Goal: Ask a question

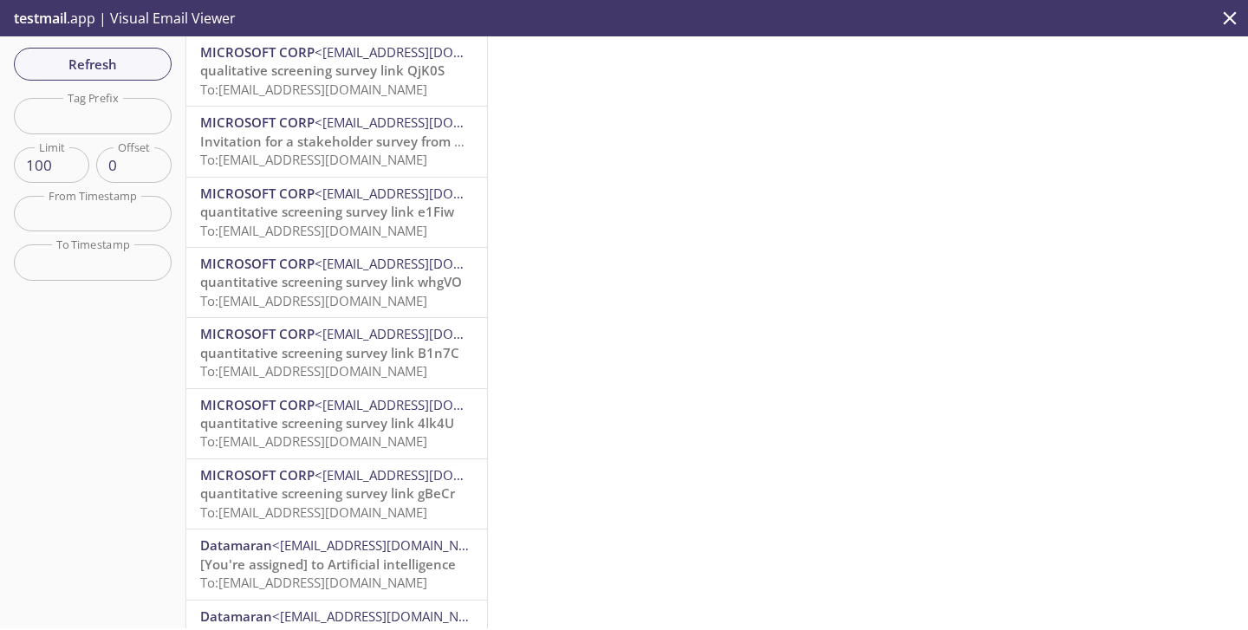
click at [151, 23] on p "testmail .app | Visual Email Viewer" at bounding box center [123, 18] width 246 height 36
click at [40, 36] on p "testmail .app | Visual Email Viewer" at bounding box center [123, 18] width 246 height 36
click at [45, 21] on span "testmail" at bounding box center [40, 18] width 53 height 19
click at [87, 70] on span "Refresh" at bounding box center [93, 64] width 130 height 23
click at [146, 18] on p "testmail .app | Visual Email Viewer" at bounding box center [123, 18] width 246 height 36
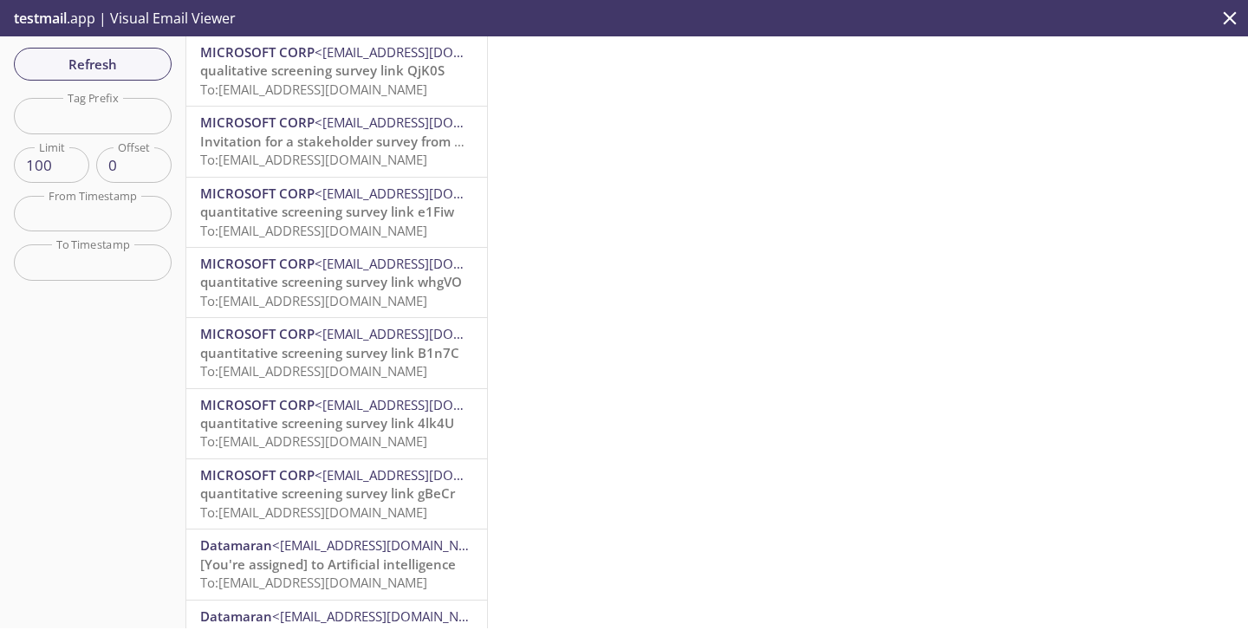
click at [49, 17] on span "testmail" at bounding box center [40, 18] width 53 height 19
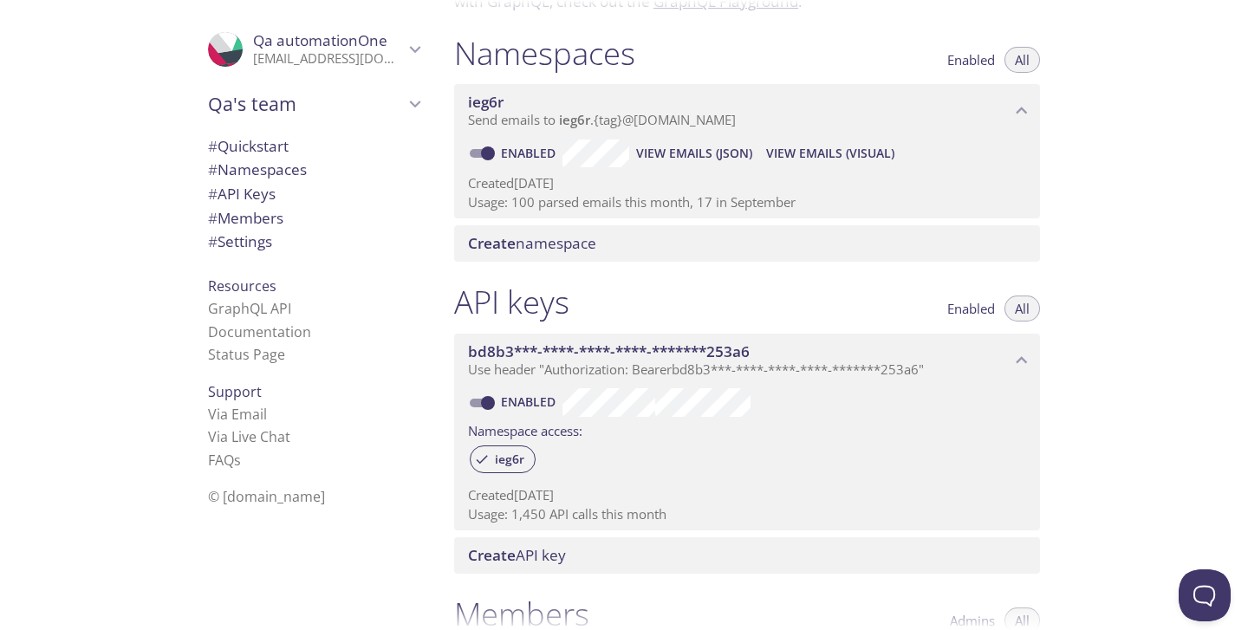
scroll to position [193, 0]
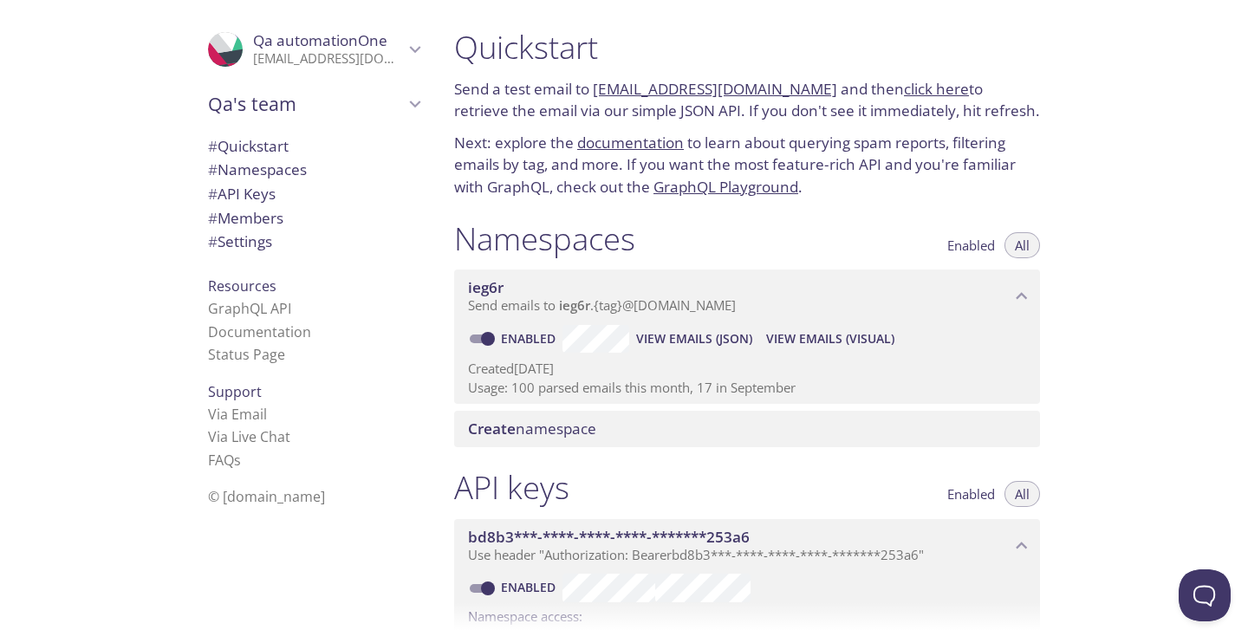
scroll to position [54, 0]
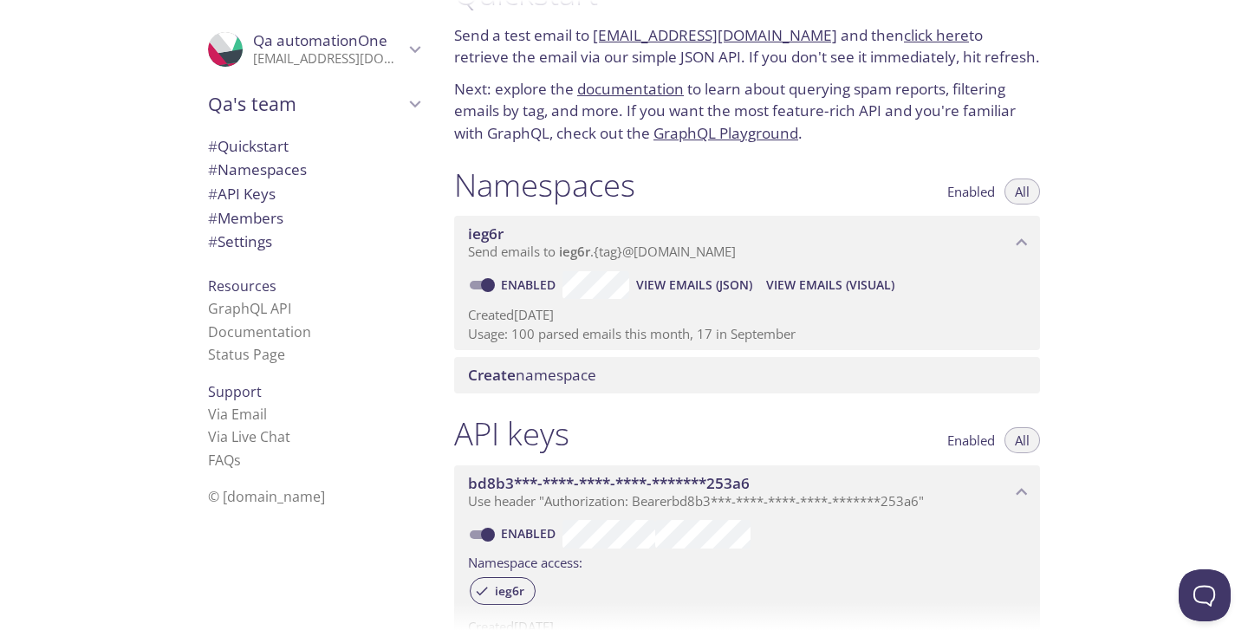
click at [706, 287] on span "View Emails (JSON)" at bounding box center [694, 285] width 116 height 21
click at [234, 436] on link "Via Live Chat" at bounding box center [249, 436] width 82 height 19
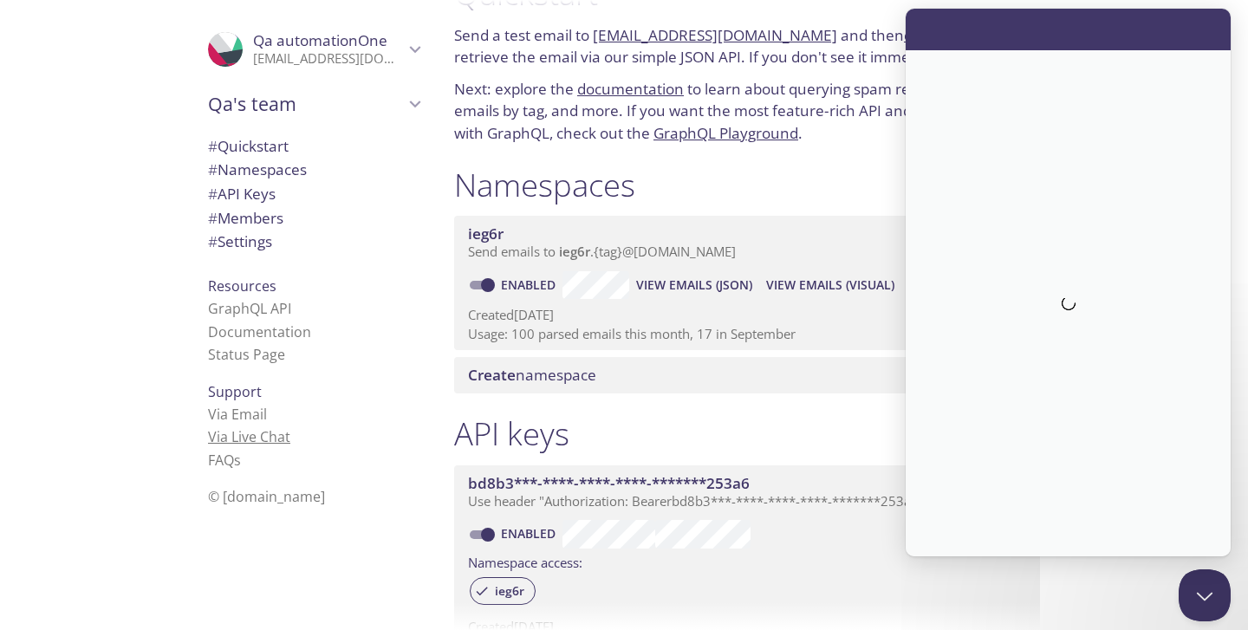
scroll to position [0, 0]
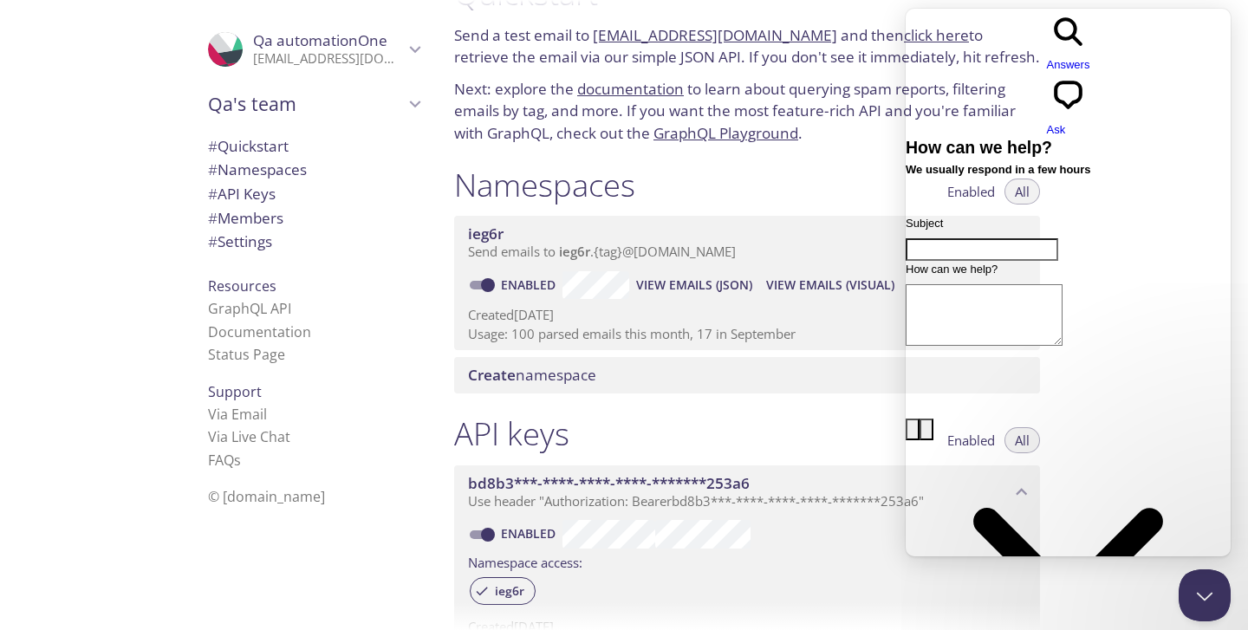
click at [1051, 284] on textarea "How can we help?" at bounding box center [984, 315] width 157 height 62
click at [999, 238] on input "Subject" at bounding box center [982, 249] width 153 height 23
type input "help regarding my plan"
click at [996, 284] on textarea "How can we help?" at bounding box center [984, 315] width 157 height 62
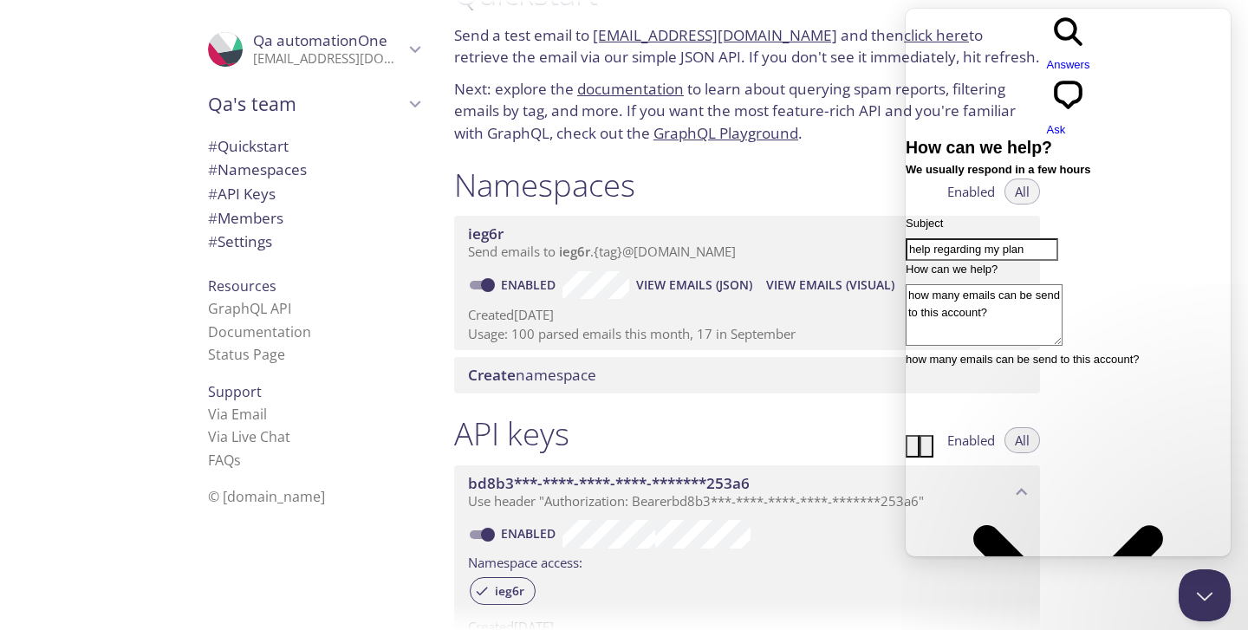
type textarea "how many emails can be send to this account?"
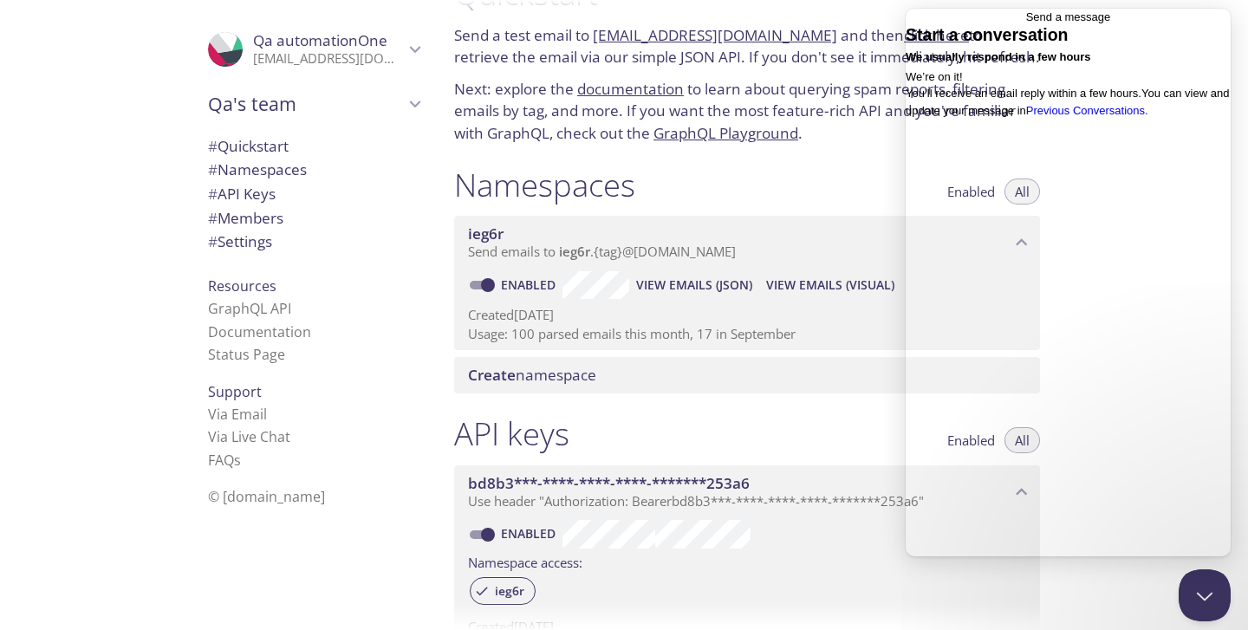
click at [1026, 23] on span "Go back" at bounding box center [1026, 16] width 0 height 13
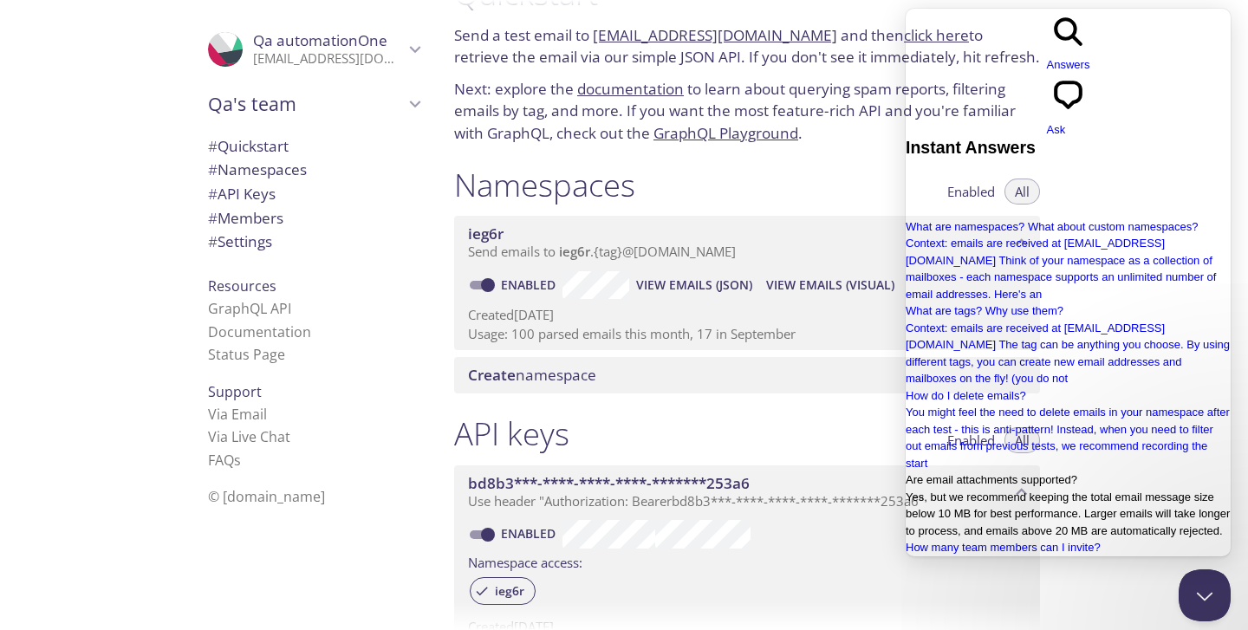
scroll to position [300, 0]
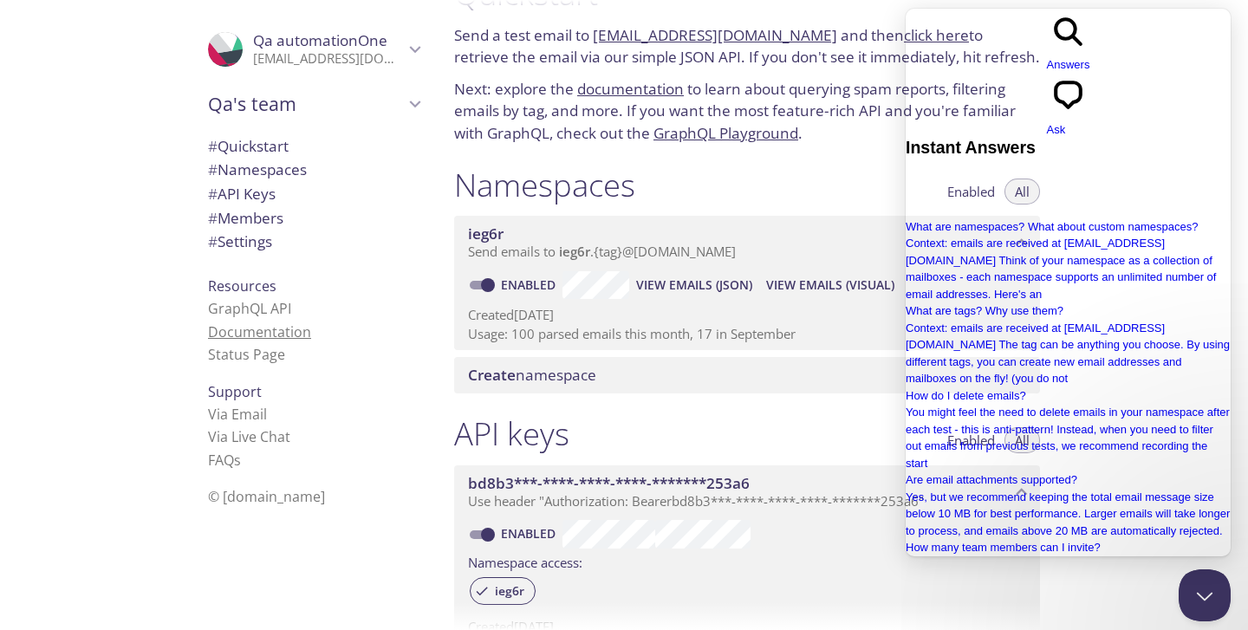
click at [251, 332] on link "Documentation" at bounding box center [259, 331] width 103 height 19
click at [260, 360] on link "Status Page" at bounding box center [246, 354] width 77 height 19
click at [442, 277] on div "Namespaces Enabled All ieg6r Send emails to ieg6r . {tag} @[DOMAIN_NAME] Enable…" at bounding box center [747, 280] width 614 height 250
click at [406, 287] on div "Resources GraphQL API Documentation Status Page" at bounding box center [313, 321] width 239 height 106
click at [888, 407] on div "API keys Enabled All bd8b3***-****-****-****-*******253a6 Use header "Authoriza…" at bounding box center [747, 560] width 614 height 312
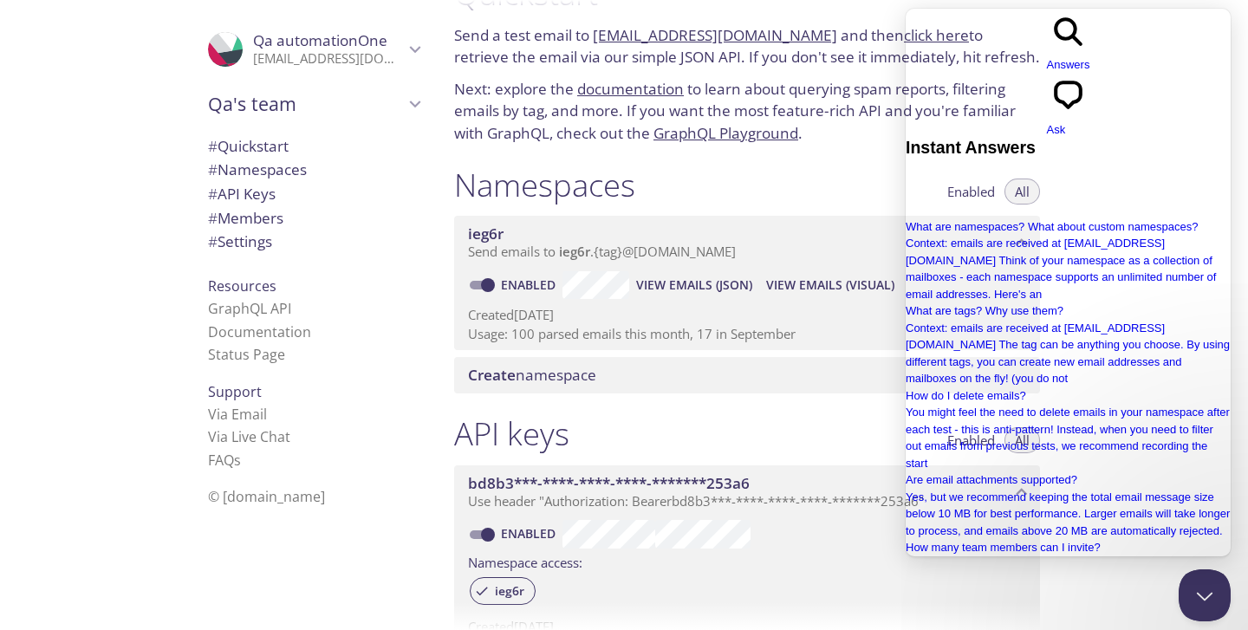
click at [913, 19] on div "search-medium Answers chat-square Ask" at bounding box center [1068, 74] width 325 height 130
click at [161, 64] on div ".cls-1 { fill: #6d5ca8; } .cls-2 { fill: #3fc191; } .cls-3 { fill: #3b4752; } .…" at bounding box center [220, 315] width 440 height 630
click at [1093, 569] on div "Quickstart Send a test email to [EMAIL_ADDRESS][DOMAIN_NAME] and then click her…" at bounding box center [844, 315] width 808 height 630
click at [1160, 583] on div "Quickstart Send a test email to [EMAIL_ADDRESS][DOMAIN_NAME] and then click her…" at bounding box center [844, 315] width 808 height 630
click at [795, 197] on div "Namespaces Enabled All" at bounding box center [747, 187] width 586 height 43
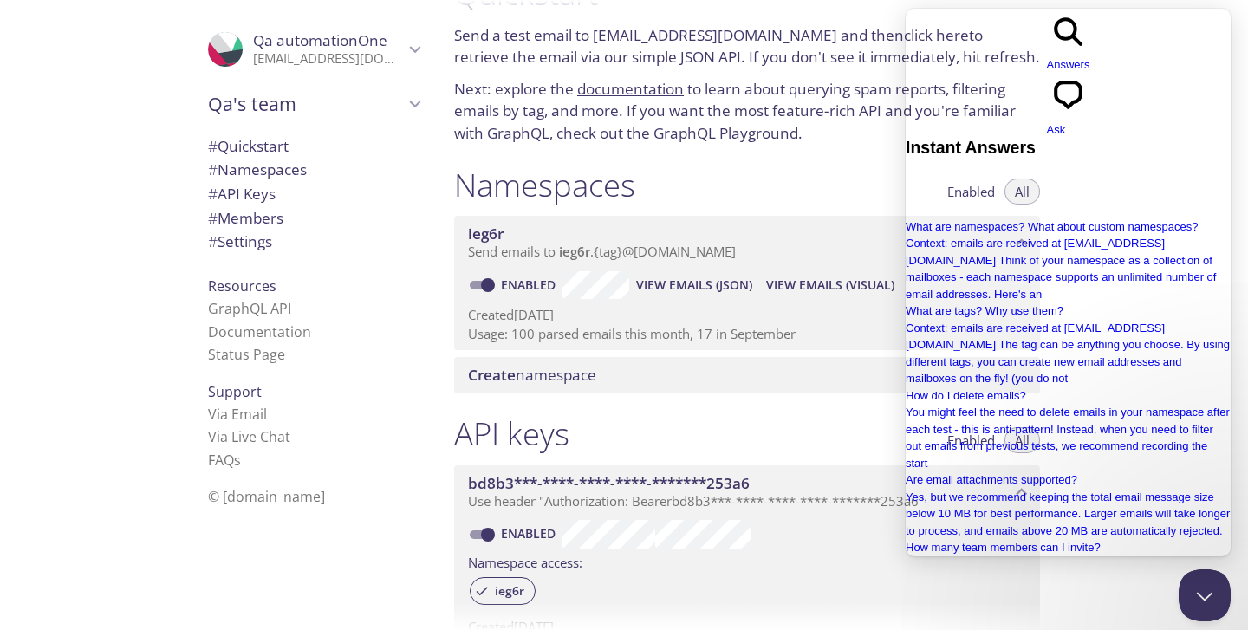
click at [119, 45] on div ".cls-1 { fill: #6d5ca8; } .cls-2 { fill: #3fc191; } .cls-3 { fill: #3b4752; } .…" at bounding box center [220, 315] width 440 height 630
click at [1206, 597] on button "Close Beacon popover" at bounding box center [1201, 592] width 52 height 52
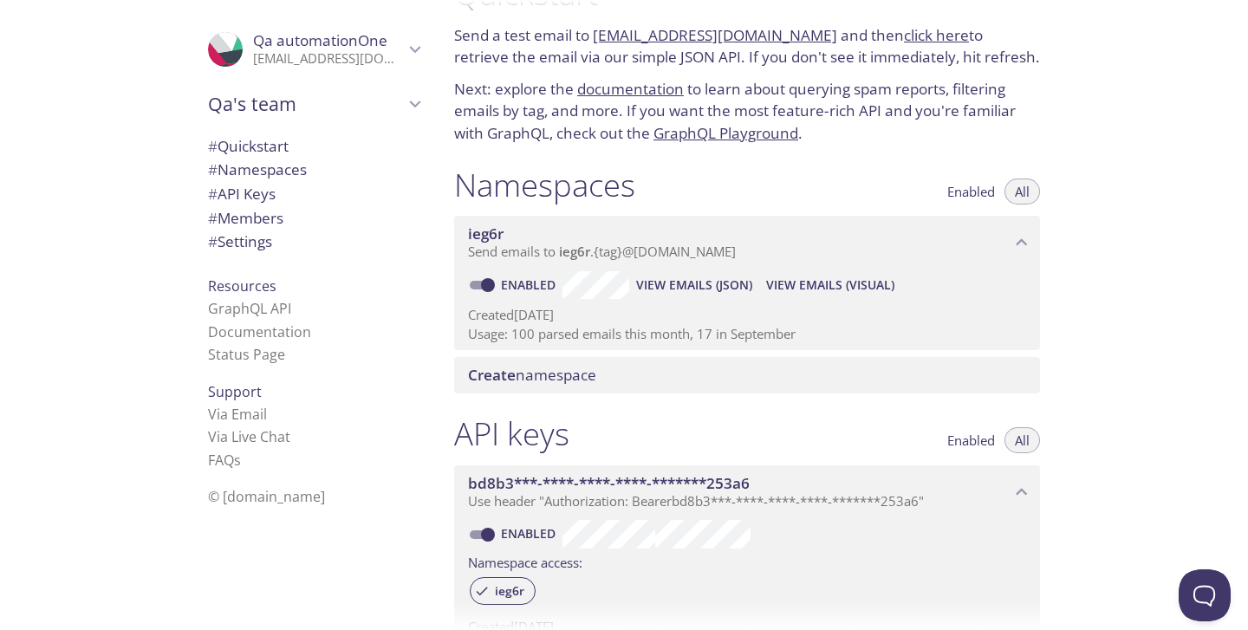
click at [241, 245] on span "# Settings" at bounding box center [240, 241] width 64 height 20
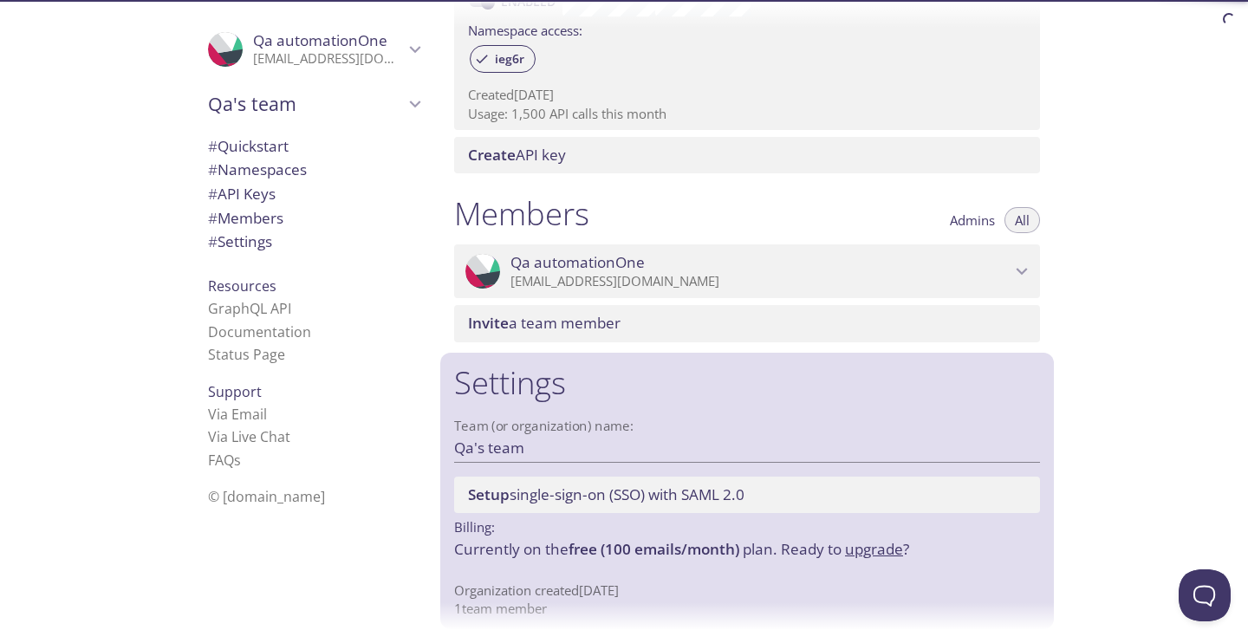
scroll to position [602, 0]
